Goal: Information Seeking & Learning: Learn about a topic

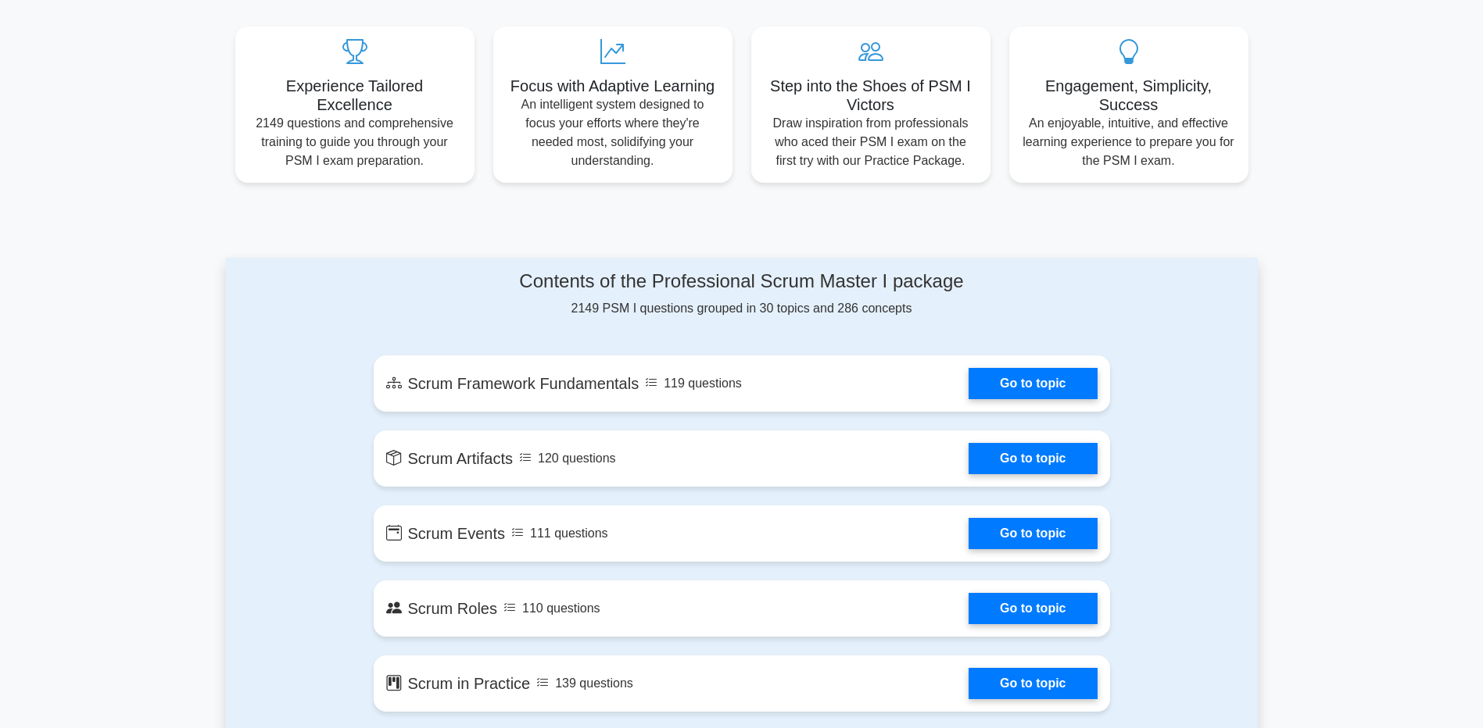
scroll to position [703, 0]
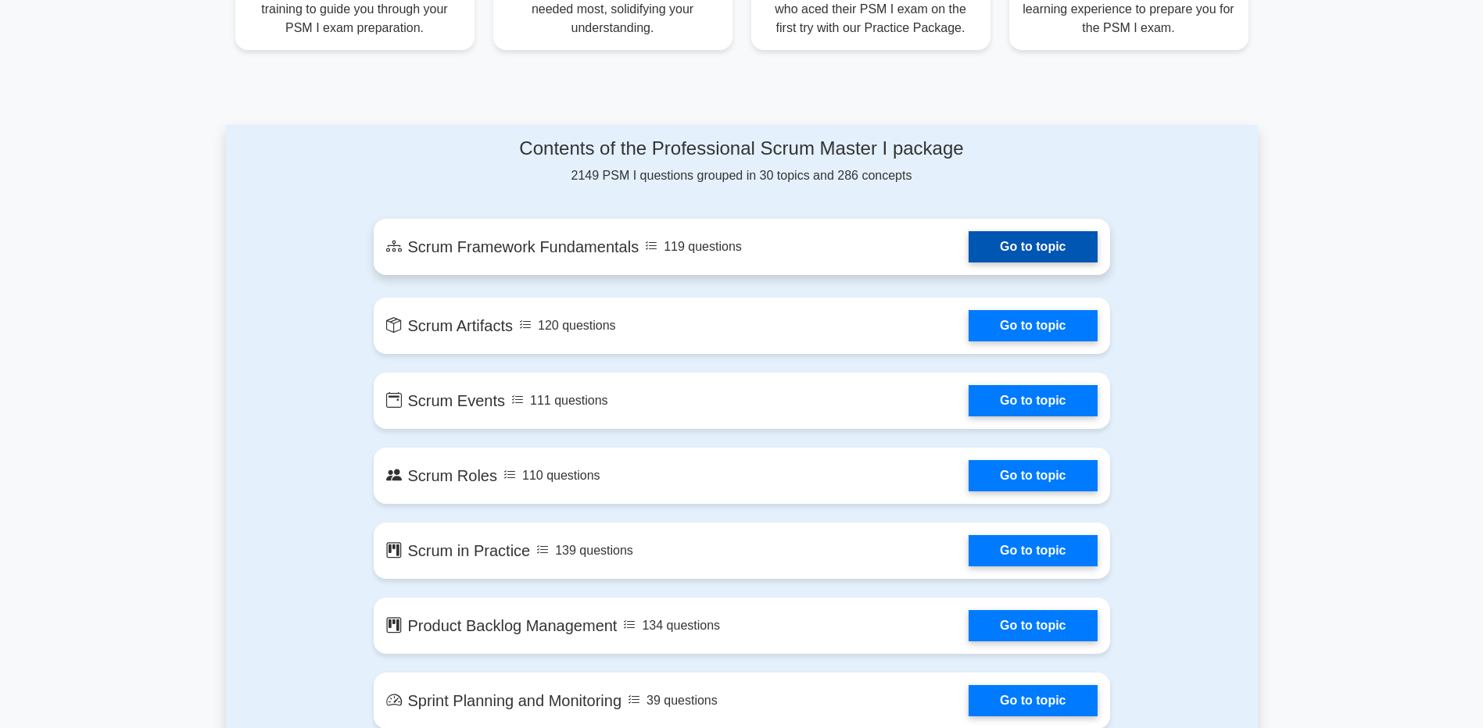
click at [968, 260] on link "Go to topic" at bounding box center [1032, 246] width 128 height 31
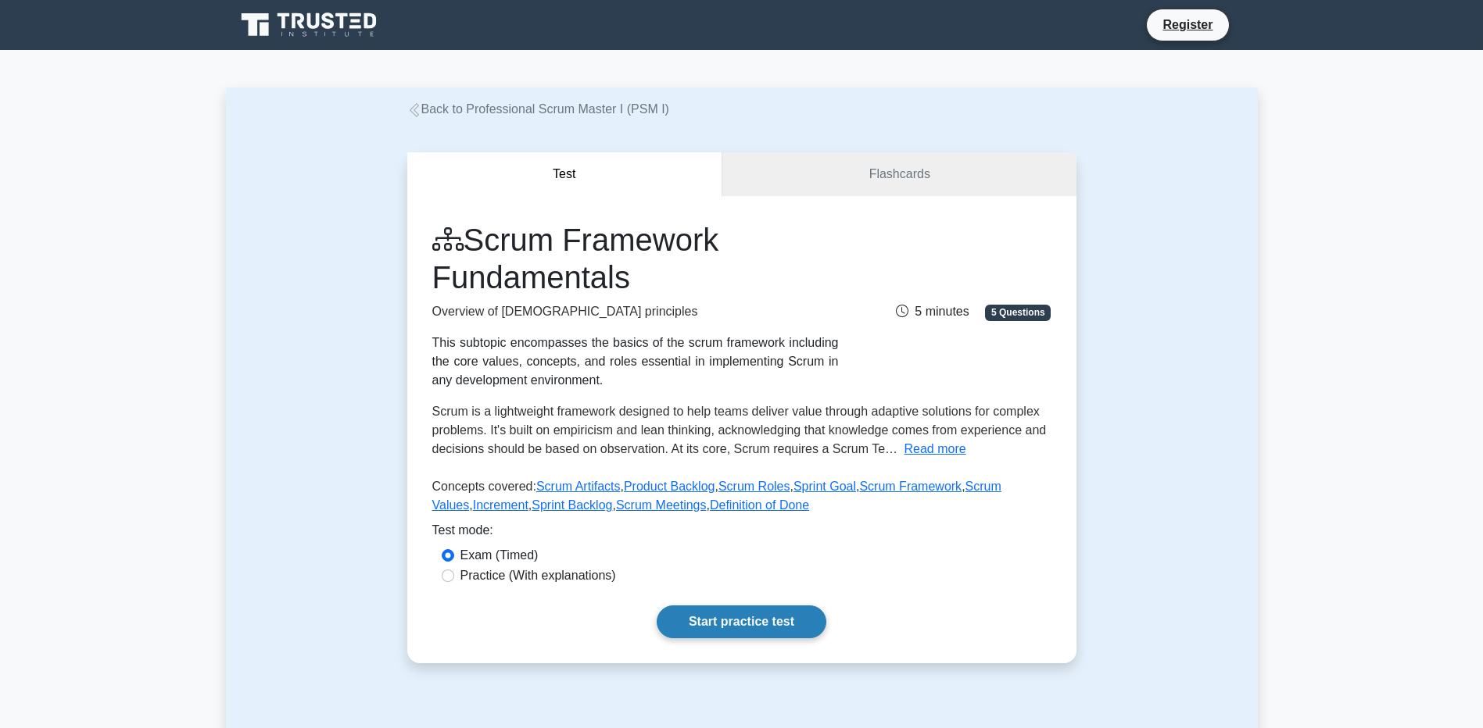
click at [692, 614] on link "Start practice test" at bounding box center [742, 622] width 170 height 33
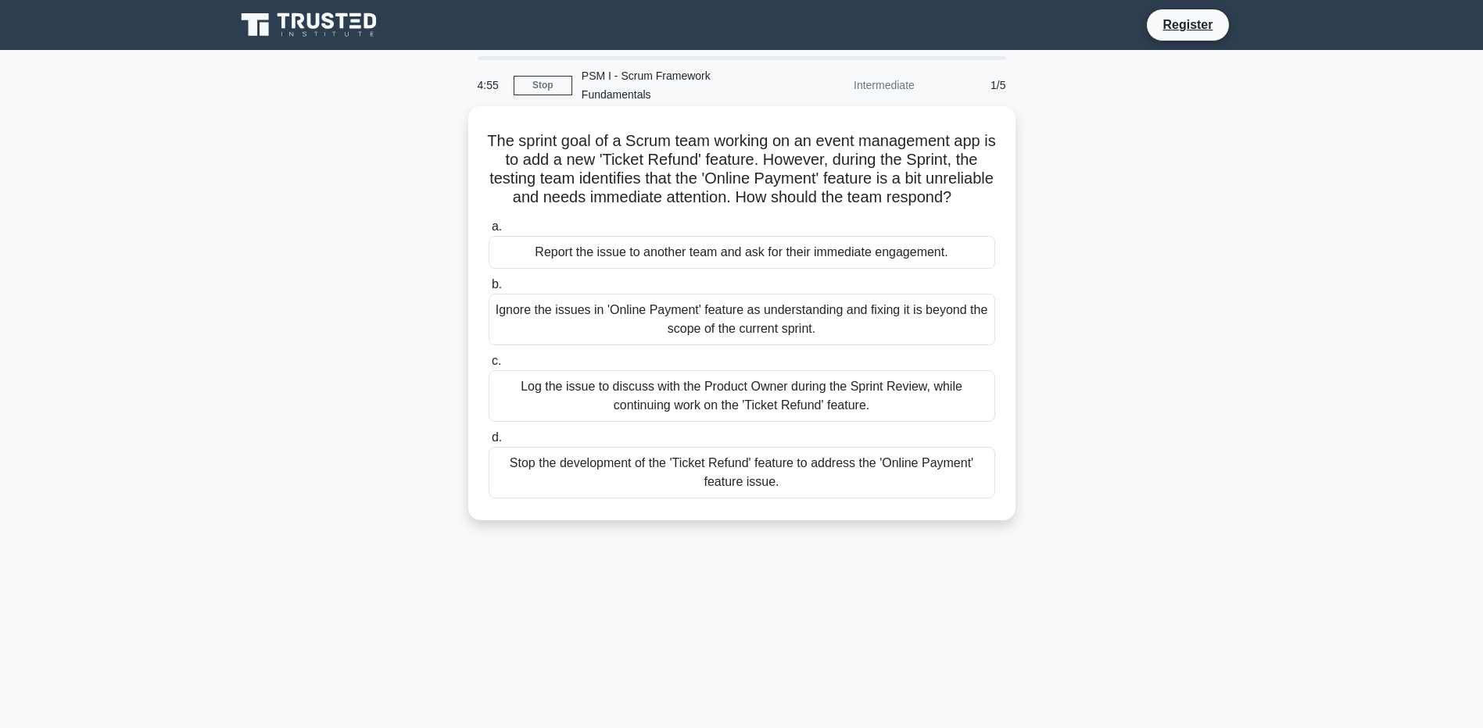
drag, startPoint x: 493, startPoint y: 128, endPoint x: 910, endPoint y: 453, distance: 528.0
click at [910, 453] on div "The sprint goal of a Scrum team working on an event management app is to add a …" at bounding box center [741, 314] width 535 height 402
drag, startPoint x: 910, startPoint y: 453, endPoint x: 900, endPoint y: 489, distance: 37.2
click at [900, 489] on div "Stop the development of the 'Ticket Refund' feature to address the 'Online Paym…" at bounding box center [742, 473] width 507 height 52
click at [489, 443] on input "d. Stop the development of the 'Ticket Refund' feature to address the 'Online P…" at bounding box center [489, 438] width 0 height 10
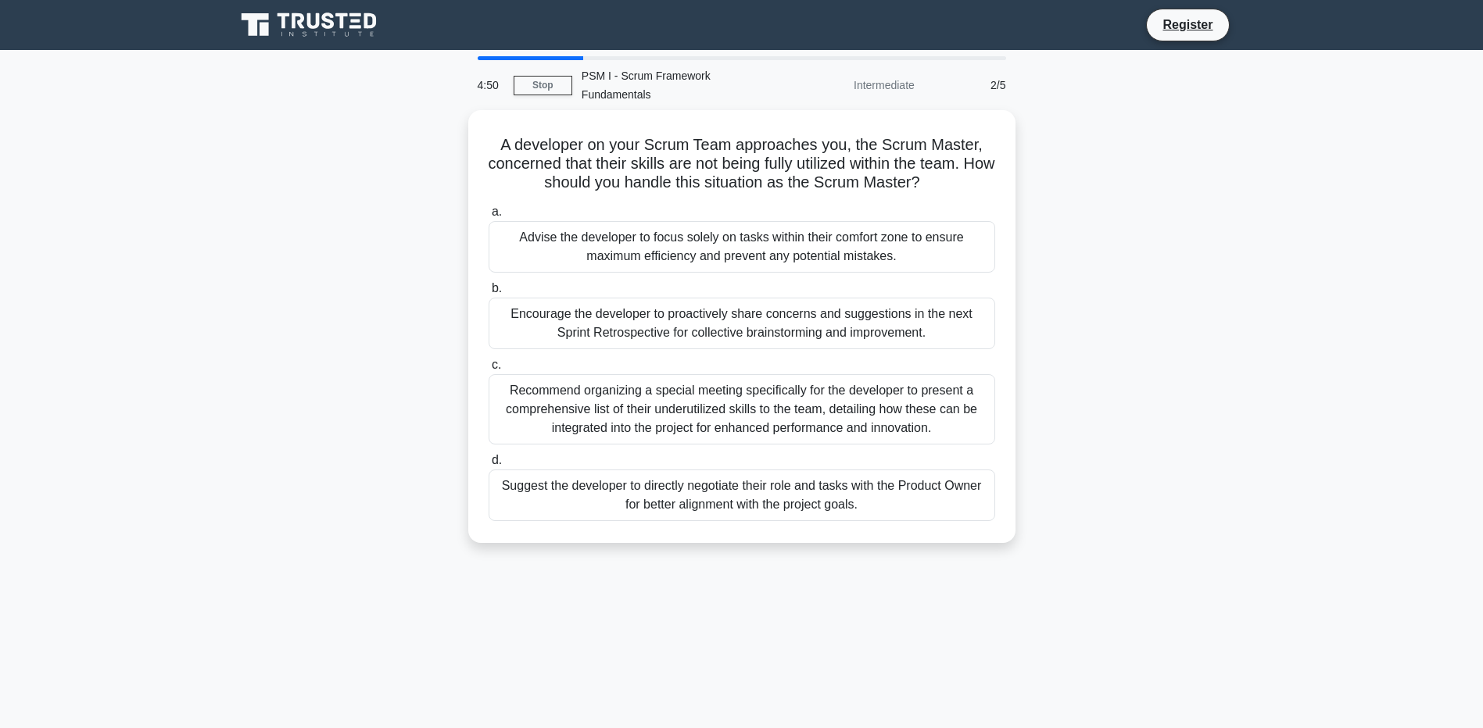
drag, startPoint x: 492, startPoint y: 120, endPoint x: 937, endPoint y: 527, distance: 603.6
click at [937, 527] on div "A developer on your Scrum Team approaches you, the Scrum Master, concerned that…" at bounding box center [742, 336] width 1032 height 452
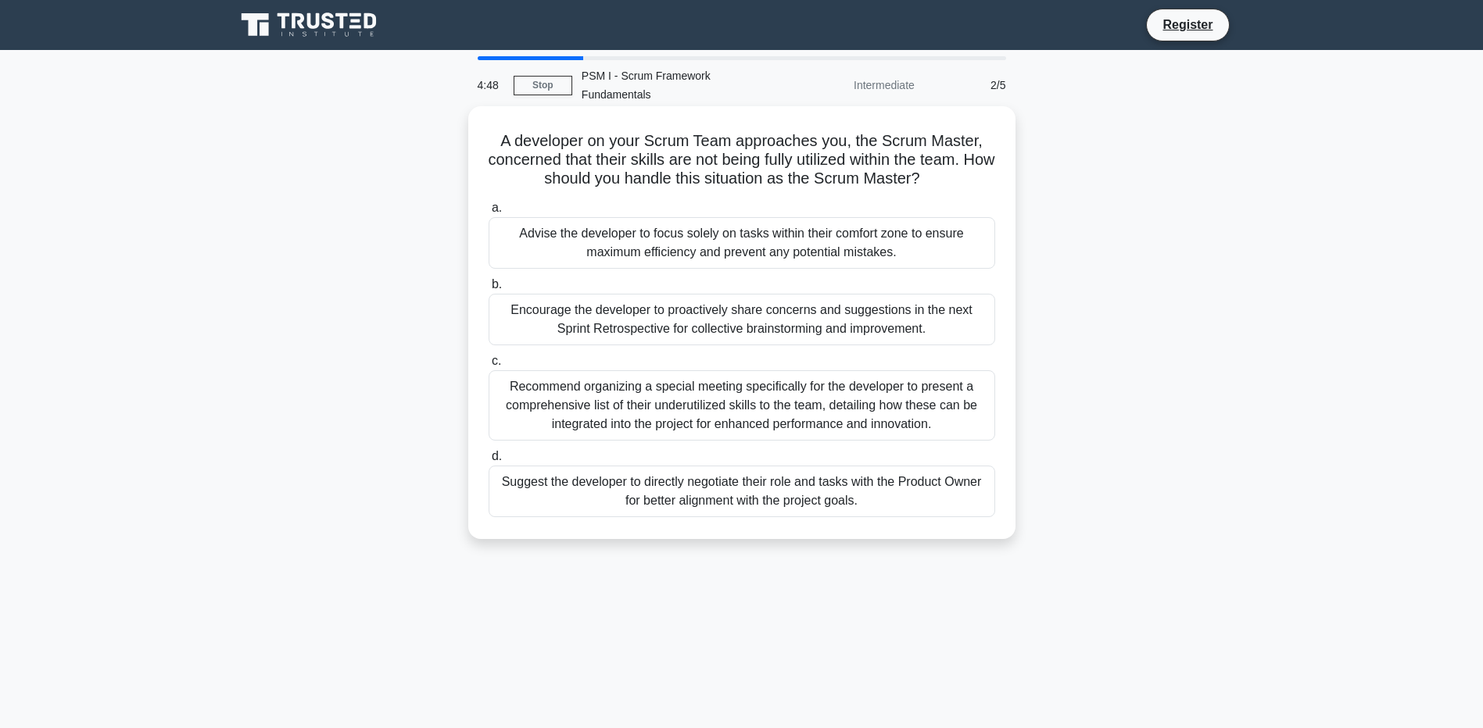
copy div "A developer on your Scrum Team approaches you, the Scrum Master, concerned that…"
click at [523, 300] on div "Encourage the developer to proactively share concerns and suggestions in the ne…" at bounding box center [742, 320] width 507 height 52
click at [489, 290] on input "b. Encourage the developer to proactively share concerns and suggestions in the…" at bounding box center [489, 285] width 0 height 10
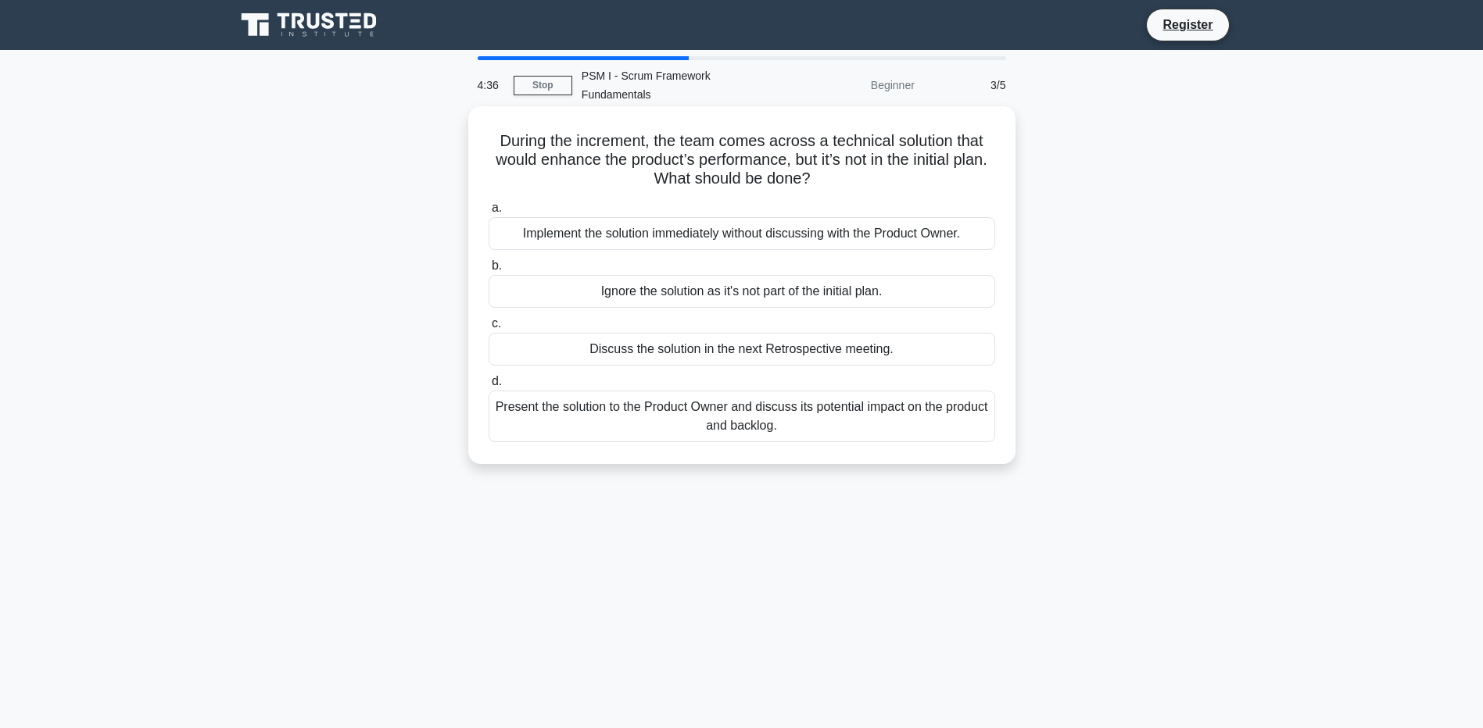
drag, startPoint x: 593, startPoint y: 245, endPoint x: 476, endPoint y: 124, distance: 168.0
click at [476, 124] on div "During the increment, the team comes across a technical solution that would enh…" at bounding box center [741, 285] width 535 height 345
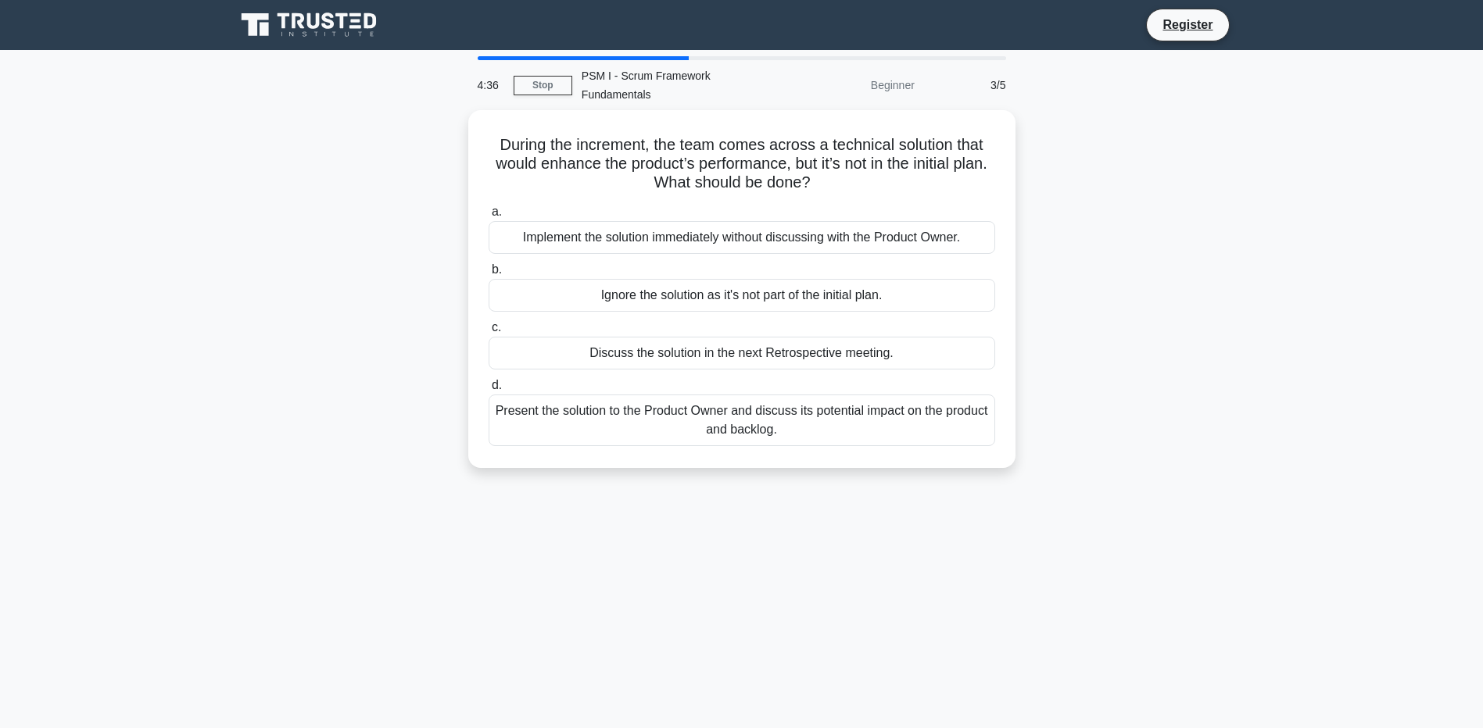
copy div "During the increment, the team comes across a technical solution that would enh…"
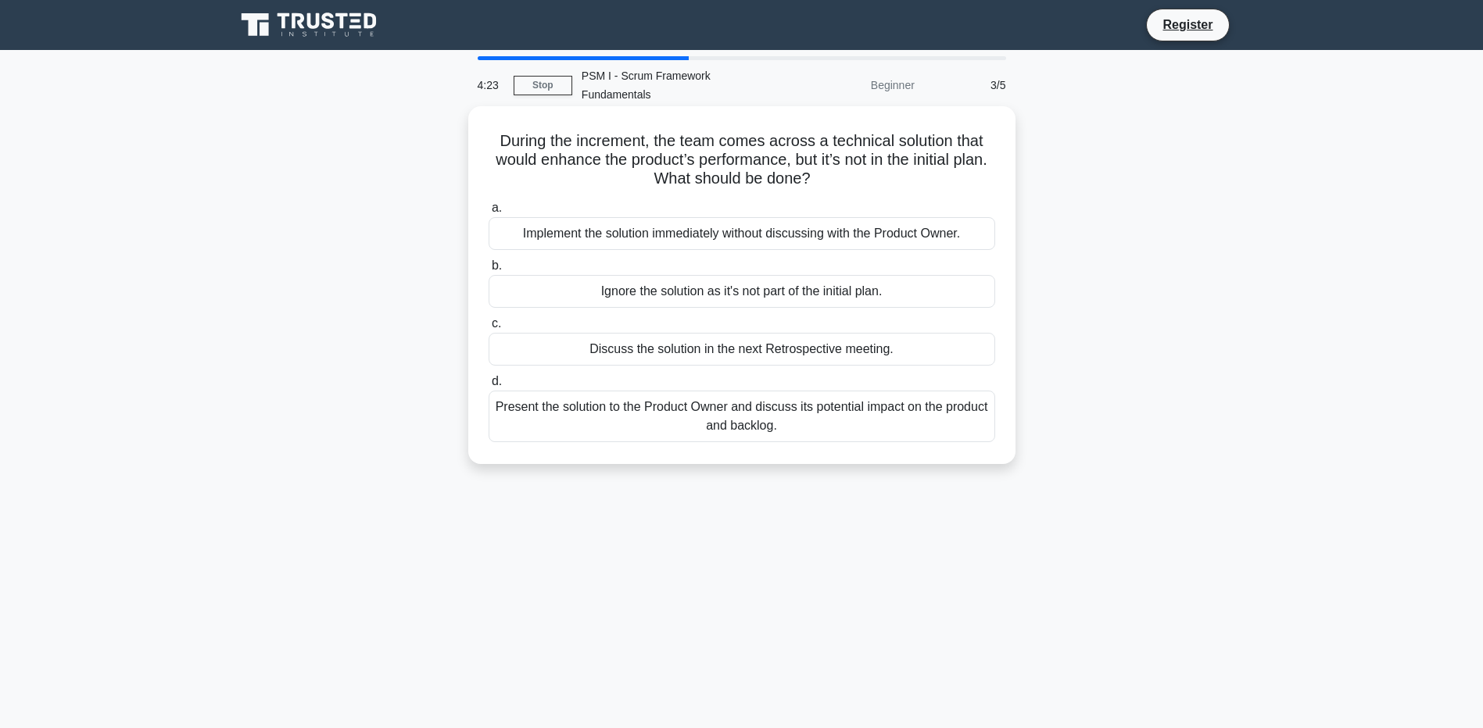
click at [560, 391] on div "Present the solution to the Product Owner and discuss its potential impact on t…" at bounding box center [742, 417] width 507 height 52
click at [489, 385] on input "d. Present the solution to the Product Owner and discuss its potential impact o…" at bounding box center [489, 382] width 0 height 10
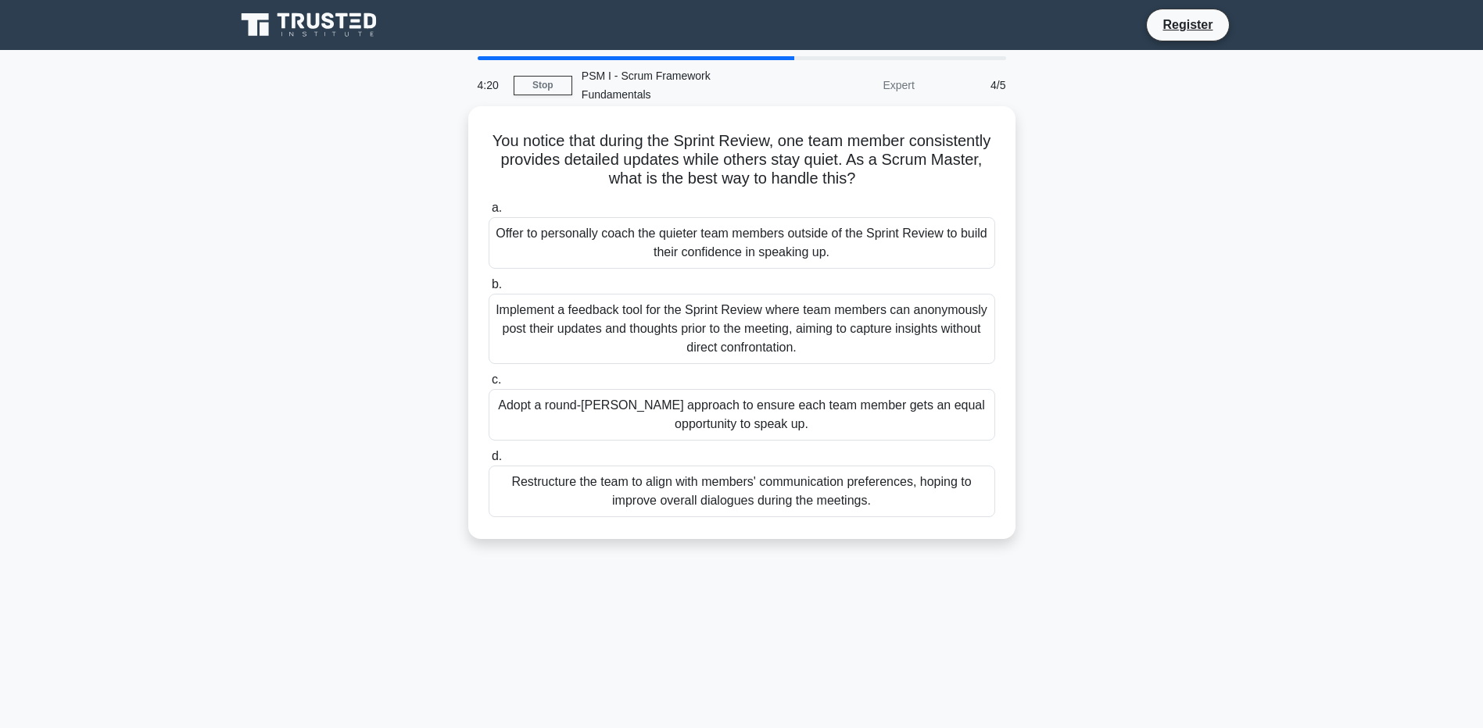
drag, startPoint x: 880, startPoint y: 478, endPoint x: 496, endPoint y: 96, distance: 541.1
click at [496, 113] on div "You notice that during the Sprint Review, one team member consistently provides…" at bounding box center [741, 323] width 535 height 421
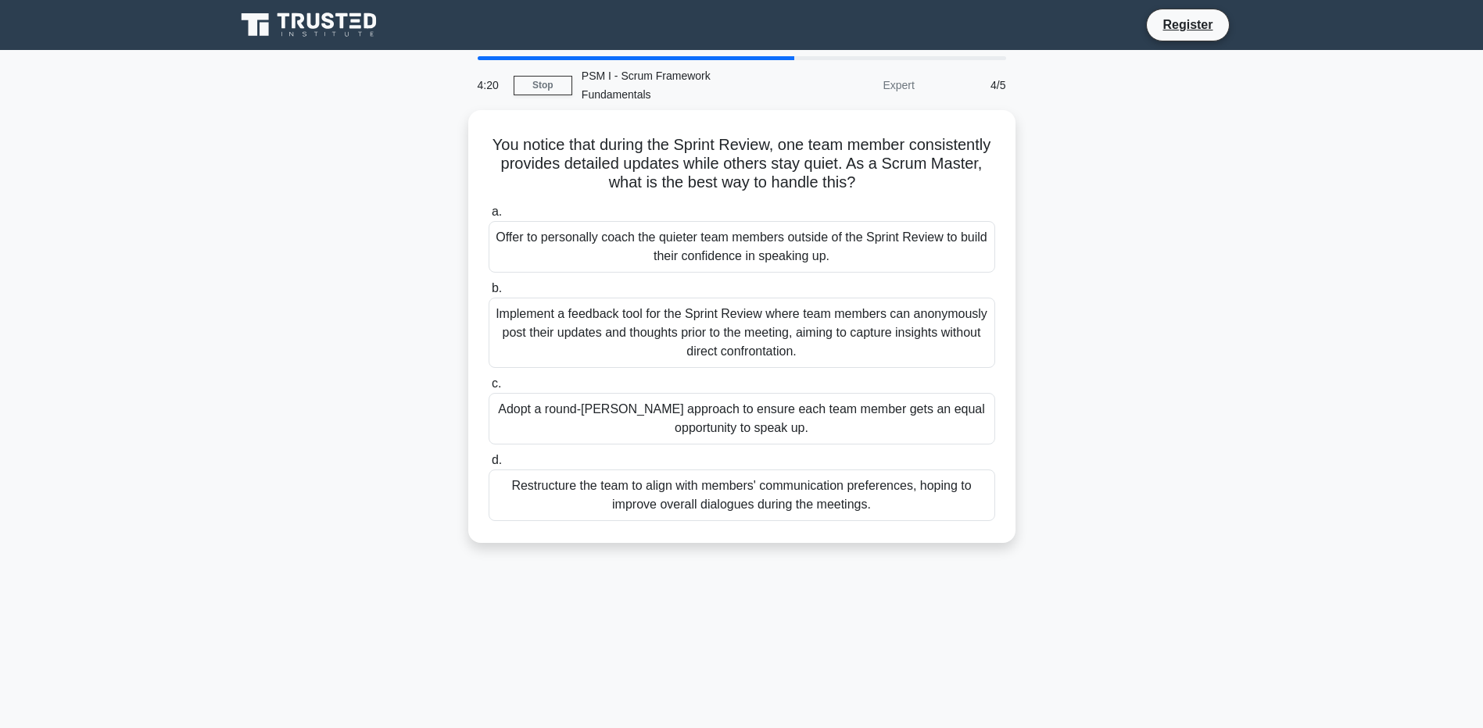
copy div "You notice that during the Sprint Review, one team member consistently provides…"
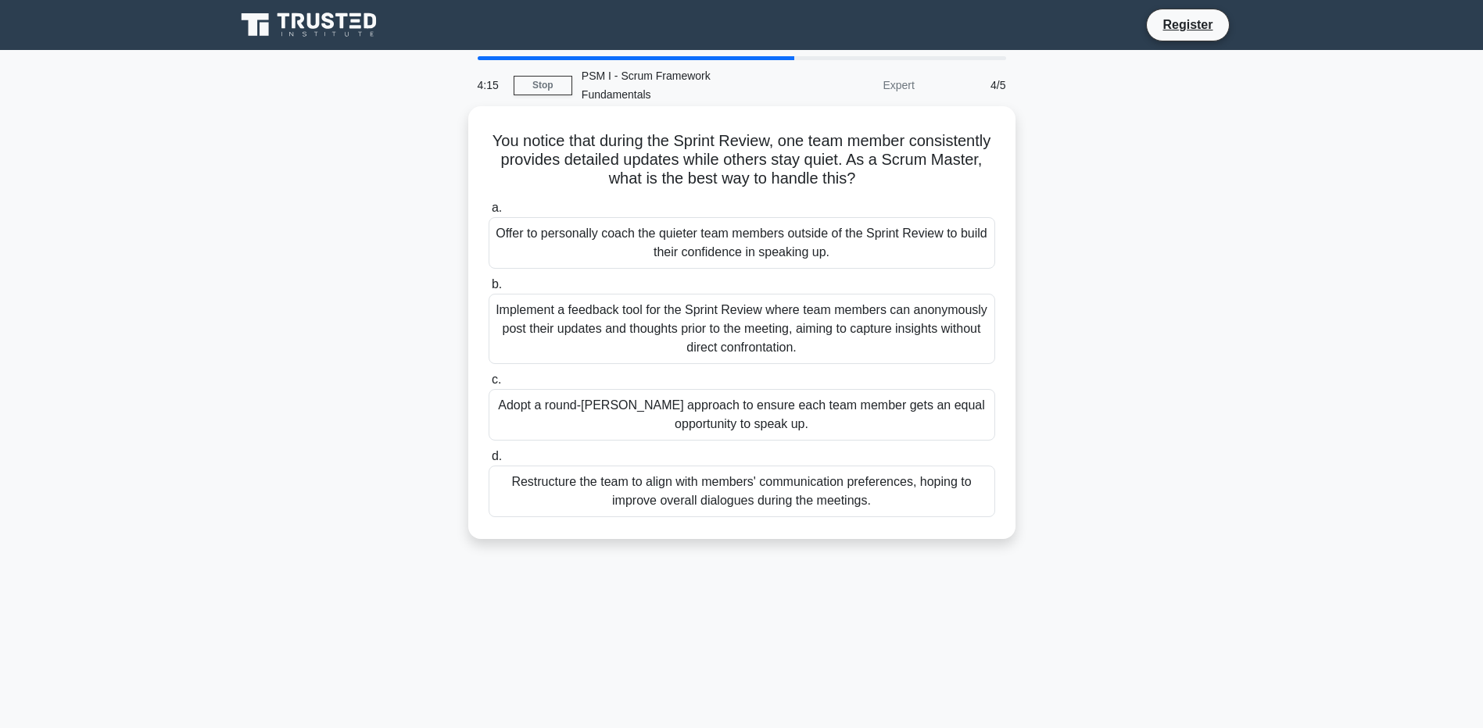
click at [560, 229] on div "Offer to personally coach the quieter team members outside of the Sprint Review…" at bounding box center [742, 243] width 507 height 52
click at [489, 213] on input "a. Offer to personally coach the quieter team members outside of the Sprint Rev…" at bounding box center [489, 208] width 0 height 10
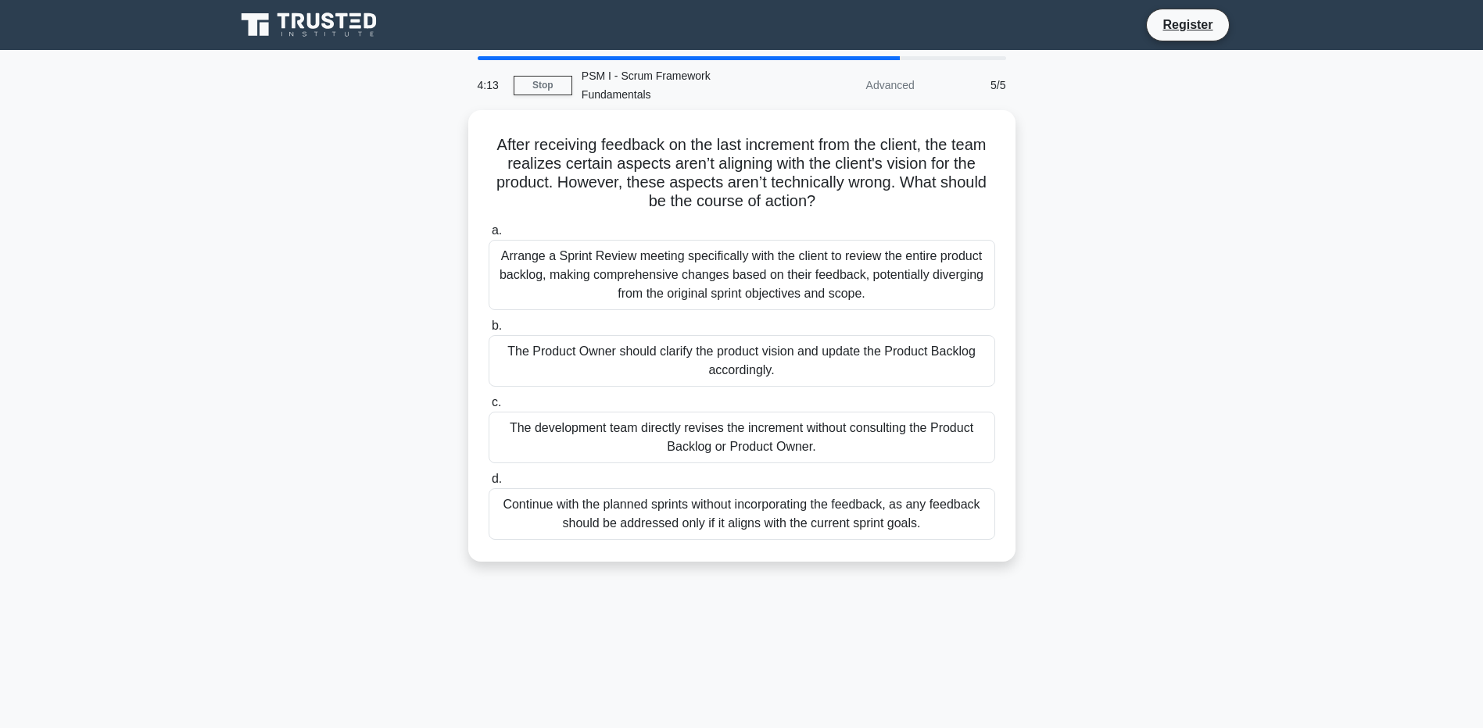
drag, startPoint x: 940, startPoint y: 502, endPoint x: 390, endPoint y: 104, distance: 679.0
click at [390, 110] on div "After receiving feedback on the last increment from the client, the team realiz…" at bounding box center [742, 345] width 1032 height 471
copy div "After receiving feedback on the last increment from the client, the team realiz…"
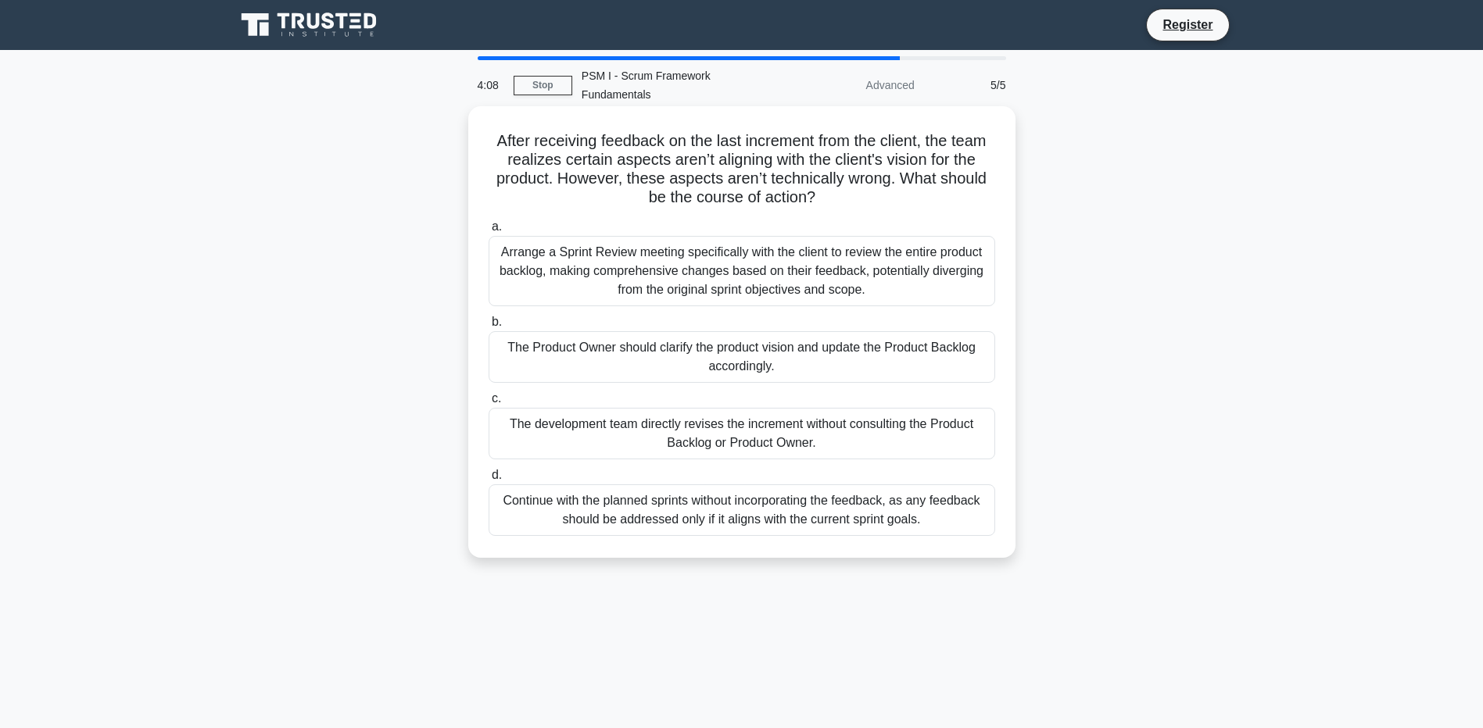
click at [560, 348] on div "The Product Owner should clarify the product vision and update the Product Back…" at bounding box center [742, 357] width 507 height 52
click at [489, 328] on input "b. The Product Owner should clarify the product vision and update the Product B…" at bounding box center [489, 322] width 0 height 10
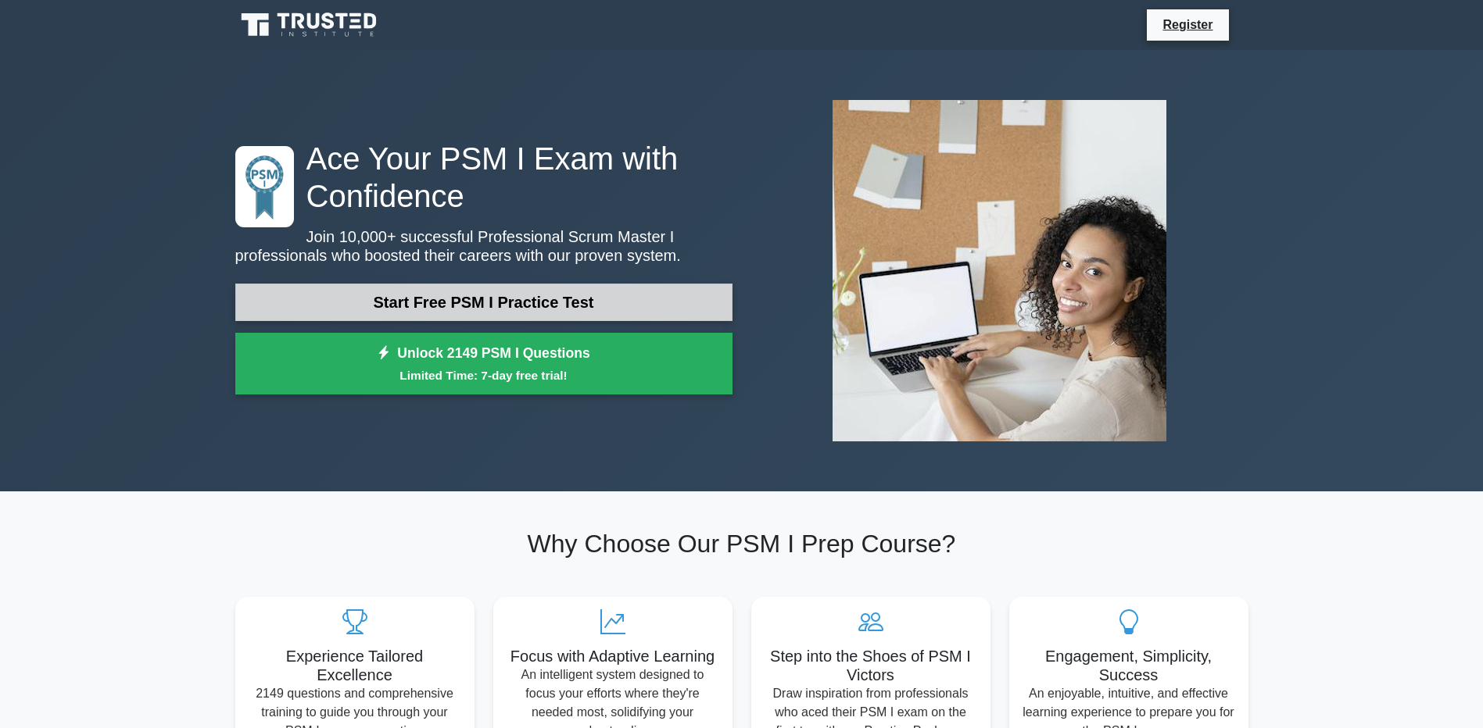
click at [477, 298] on link "Start Free PSM I Practice Test" at bounding box center [483, 303] width 497 height 38
click at [422, 302] on link "Start Free PSM I Practice Test" at bounding box center [483, 303] width 497 height 38
click at [491, 317] on link "Start Free PSM I Practice Test" at bounding box center [483, 303] width 497 height 38
click at [442, 305] on link "Start Free PSM I Practice Test" at bounding box center [483, 303] width 497 height 38
